Goal: Navigation & Orientation: Find specific page/section

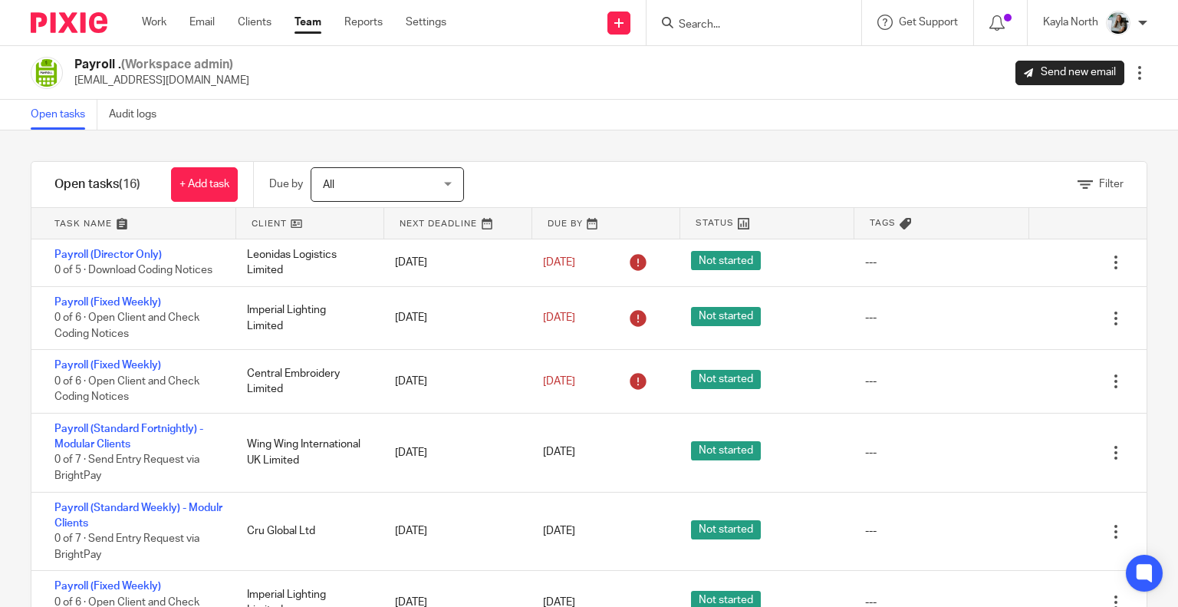
click at [313, 17] on link "Team" at bounding box center [308, 22] width 27 height 15
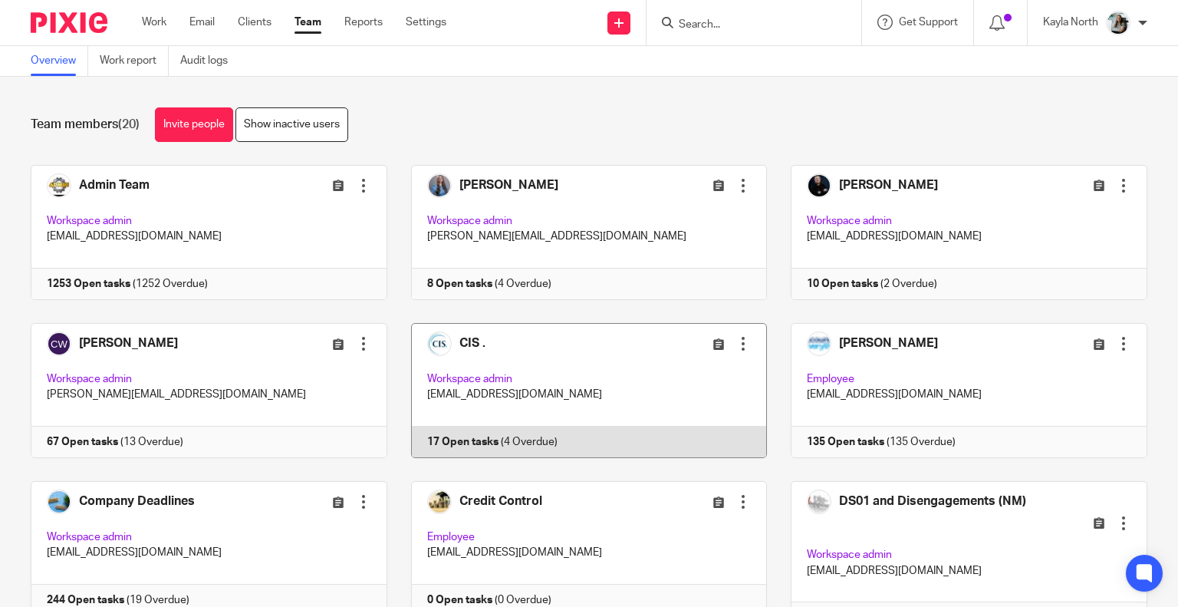
click at [558, 370] on link at bounding box center [577, 390] width 380 height 135
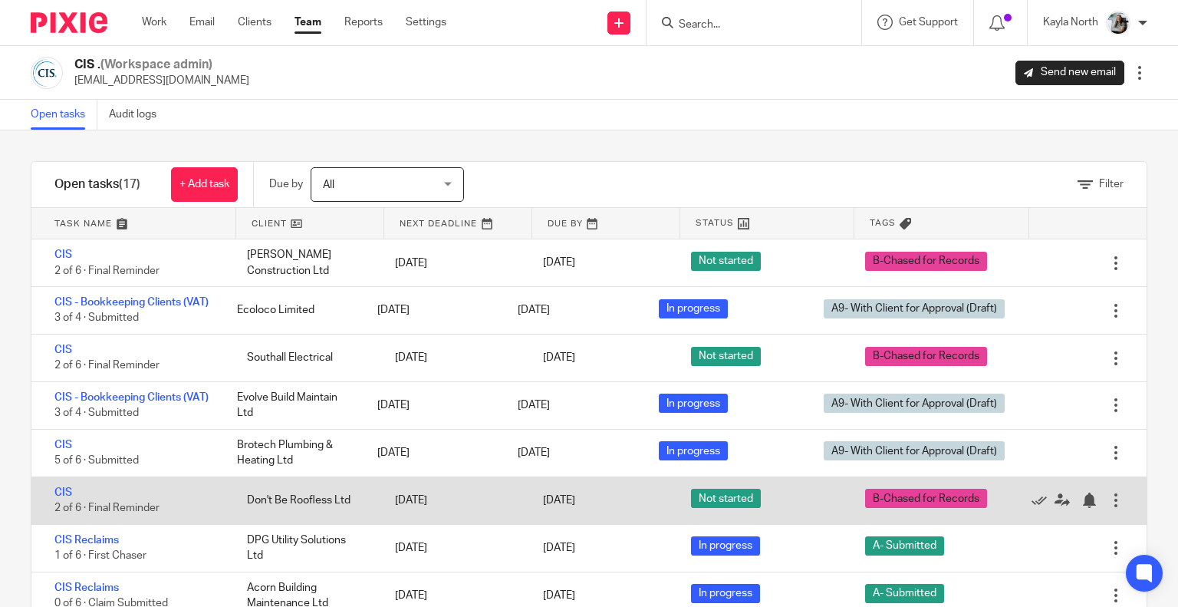
scroll to position [384, 0]
